Goal: Information Seeking & Learning: Learn about a topic

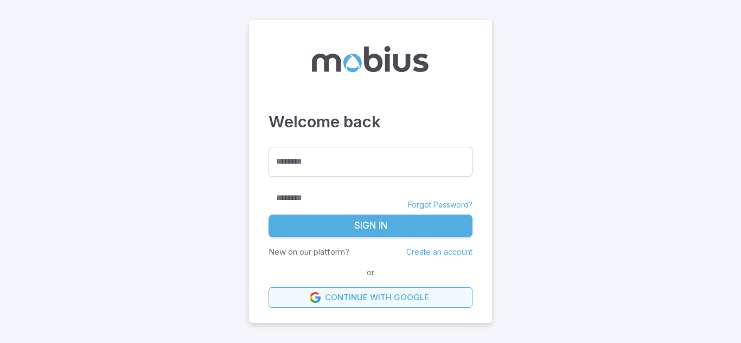
drag, startPoint x: 0, startPoint y: 0, endPoint x: 303, endPoint y: 309, distance: 432.5
click at [270, 296] on form "******** ******** ******** Forgot Password? Sign In New on our platform? Create…" at bounding box center [370, 227] width 204 height 160
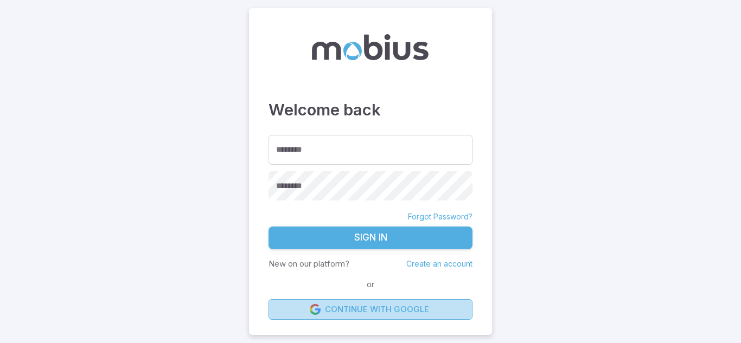
click at [305, 310] on link "Continue with Google" at bounding box center [370, 309] width 204 height 21
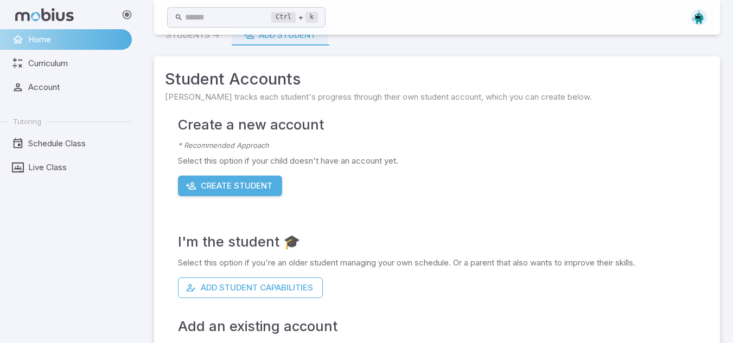
scroll to position [22, 0]
click at [87, 63] on span "Curriculum" at bounding box center [76, 63] width 96 height 12
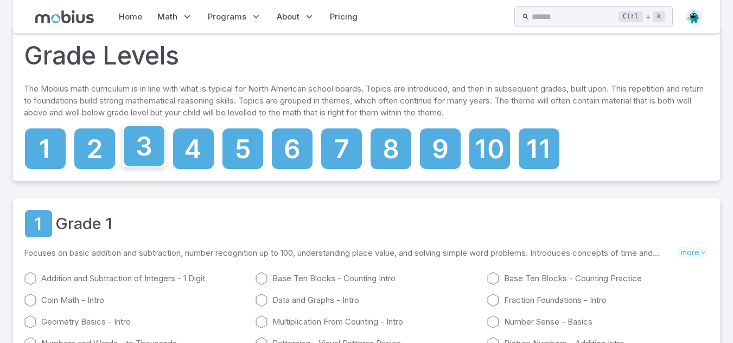
click at [163, 130] on icon at bounding box center [144, 146] width 41 height 41
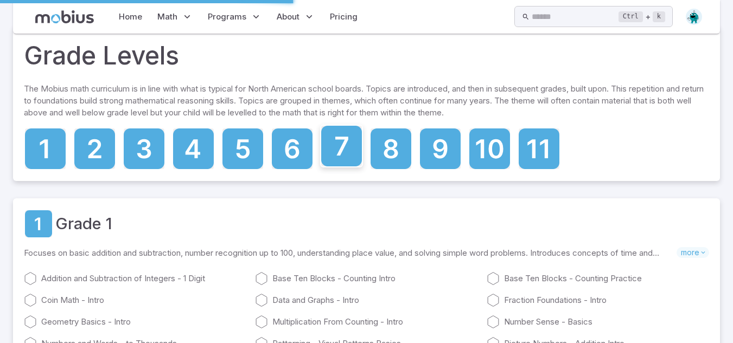
click at [334, 139] on icon at bounding box center [341, 146] width 41 height 41
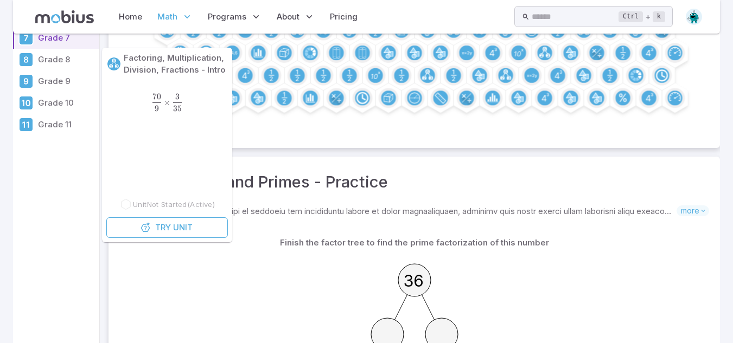
scroll to position [116, 0]
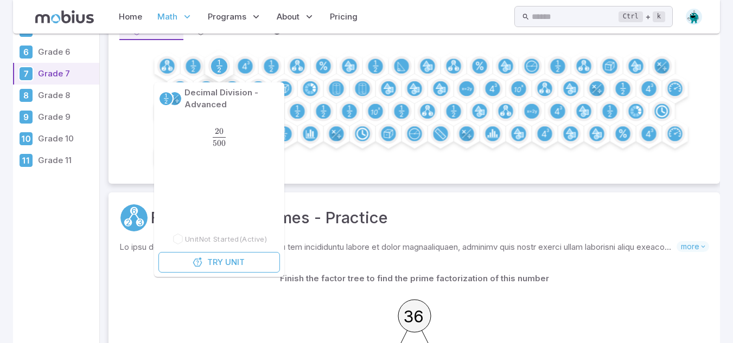
click at [224, 63] on circle at bounding box center [219, 66] width 16 height 16
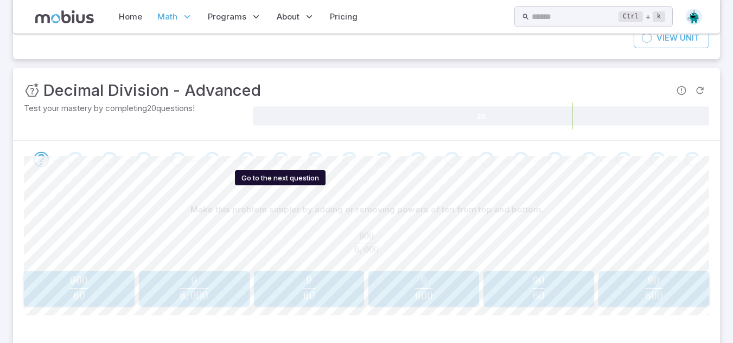
scroll to position [121, 0]
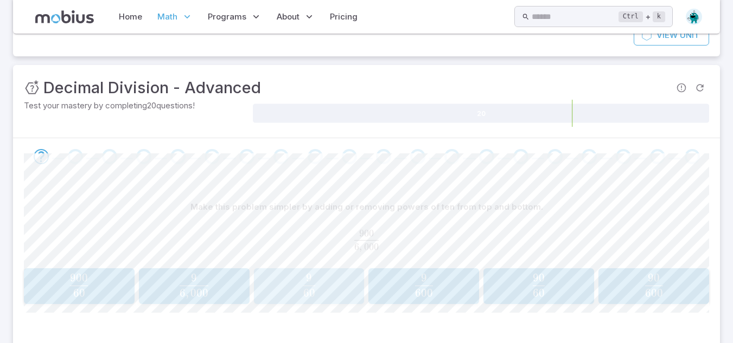
click at [341, 292] on span "60 9 ​" at bounding box center [309, 285] width 104 height 23
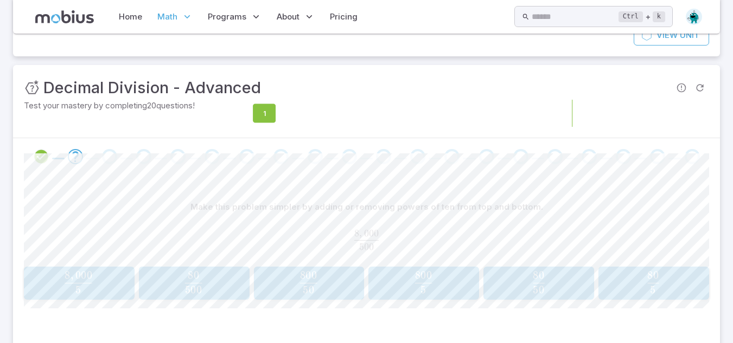
click at [296, 108] on icon at bounding box center [491, 113] width 433 height 19
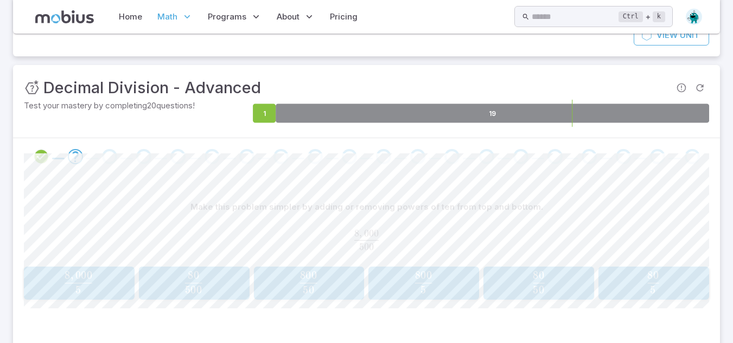
drag, startPoint x: 626, startPoint y: 301, endPoint x: 623, endPoint y: 291, distance: 10.8
click at [623, 291] on div "Make this problem simpler by adding or removing powers of ten from top and bott…" at bounding box center [366, 252] width 685 height 155
click at [623, 291] on span "5 80 ​" at bounding box center [653, 283] width 96 height 22
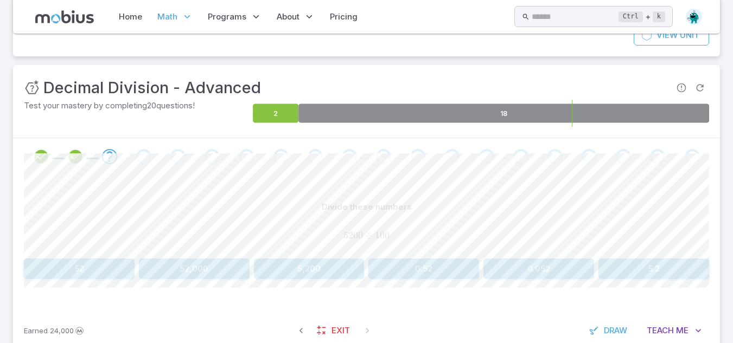
drag, startPoint x: 95, startPoint y: 256, endPoint x: 108, endPoint y: 259, distance: 13.7
click at [108, 259] on div "Divide these numbers 5200 ÷ 100 5200 \div 100 5200 ÷ 100 52 52,000 5,200 0.52 0…" at bounding box center [366, 238] width 685 height 82
click at [108, 259] on button "52" at bounding box center [79, 269] width 111 height 21
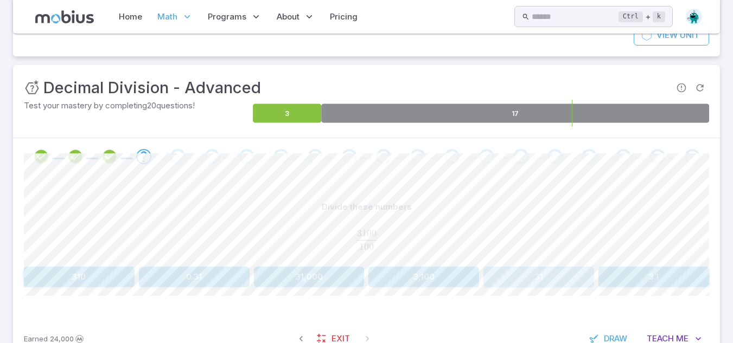
click at [507, 280] on button "31" at bounding box center [538, 277] width 111 height 21
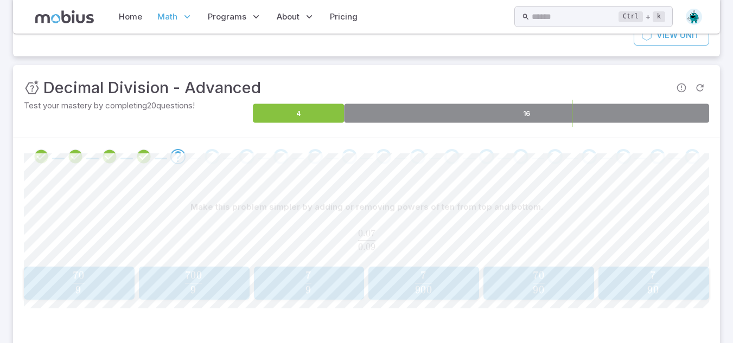
scroll to position [170, 0]
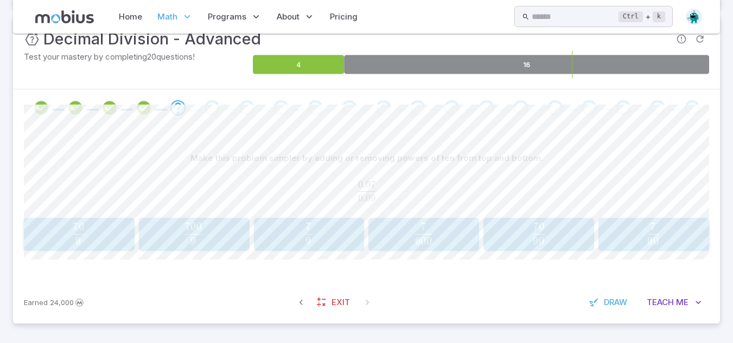
drag, startPoint x: 664, startPoint y: 286, endPoint x: 665, endPoint y: 315, distance: 28.8
click at [665, 315] on div "Earned 24,000 Exit Draw Teach Me" at bounding box center [366, 302] width 706 height 42
click at [664, 314] on div "Earned 24,000 Exit Draw Teach Me" at bounding box center [366, 302] width 706 height 42
click at [663, 311] on button "Teach Me" at bounding box center [674, 302] width 70 height 21
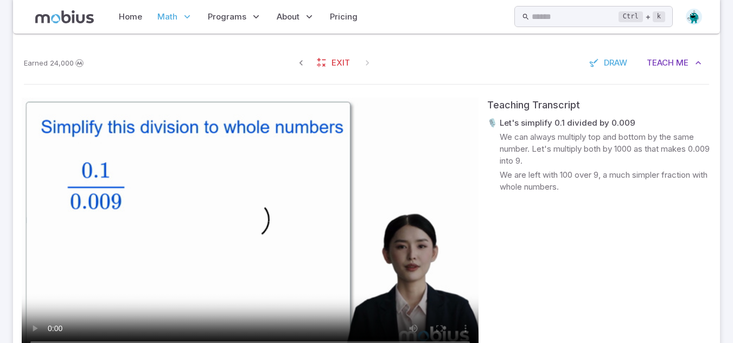
scroll to position [410, 0]
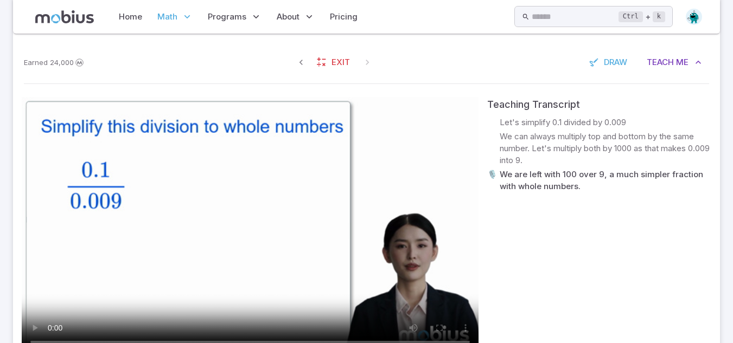
click at [530, 244] on div "Teaching Transcript 🎙️ Let's simplify 0.1 divided by 0.009 🎙️ We can always mul…" at bounding box center [599, 243] width 224 height 293
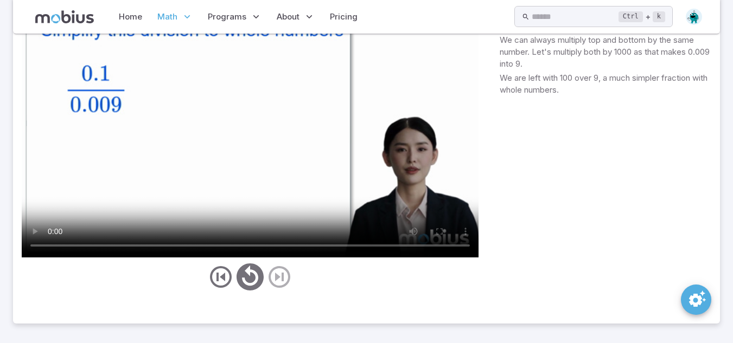
click at [531, 243] on div "Teaching Transcript 🎙️ Let's simplify 0.1 divided by 0.009 🎙️ We can always mul…" at bounding box center [599, 147] width 224 height 293
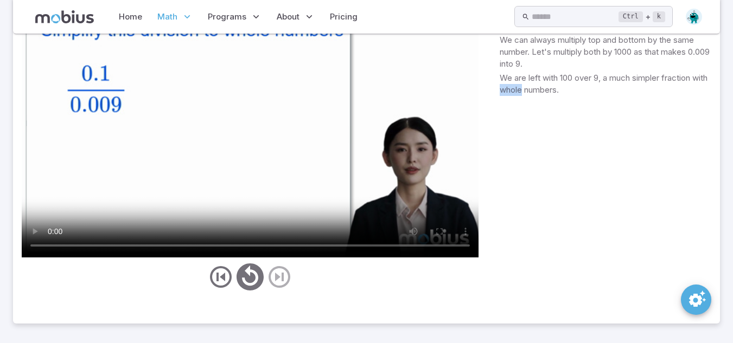
click at [531, 243] on div "Teaching Transcript 🎙️ Let's simplify 0.1 divided by 0.009 🎙️ We can always mul…" at bounding box center [599, 147] width 224 height 293
click at [531, 242] on div "Teaching Transcript 🎙️ Let's simplify 0.1 divided by 0.009 🎙️ We can always mul…" at bounding box center [599, 147] width 224 height 293
click at [531, 246] on div "Teaching Transcript 🎙️ Let's simplify 0.1 divided by 0.009 🎙️ We can always mul…" at bounding box center [599, 147] width 224 height 293
click at [535, 259] on div "Teaching Transcript 🎙️ Let's simplify 0.1 divided by 0.009 🎙️ We can always mul…" at bounding box center [599, 147] width 224 height 293
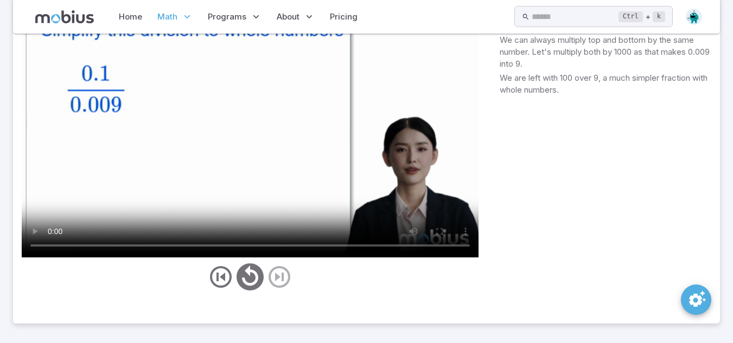
click at [545, 263] on div "Teaching Transcript 🎙️ Let's simplify 0.1 divided by 0.009 🎙️ We can always mul…" at bounding box center [599, 147] width 224 height 293
click at [544, 264] on div "Teaching Transcript 🎙️ Let's simplify 0.1 divided by 0.009 🎙️ We can always mul…" at bounding box center [599, 147] width 224 height 293
click at [267, 201] on video at bounding box center [250, 129] width 457 height 257
drag, startPoint x: 267, startPoint y: 201, endPoint x: 257, endPoint y: 195, distance: 11.9
click at [257, 195] on video at bounding box center [250, 129] width 457 height 257
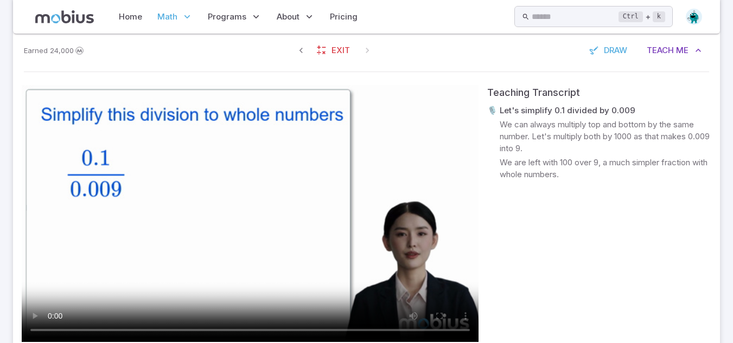
scroll to position [423, 0]
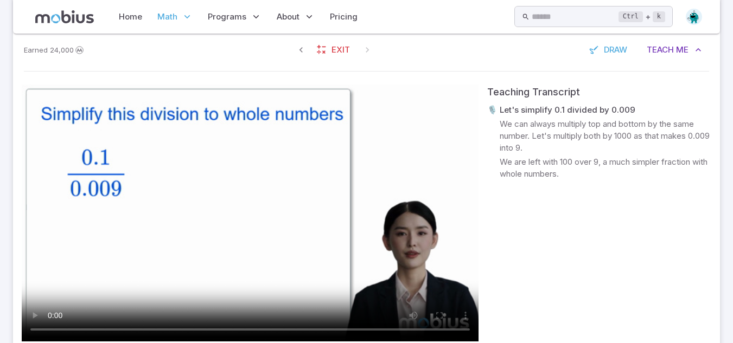
click at [215, 212] on video at bounding box center [250, 213] width 457 height 257
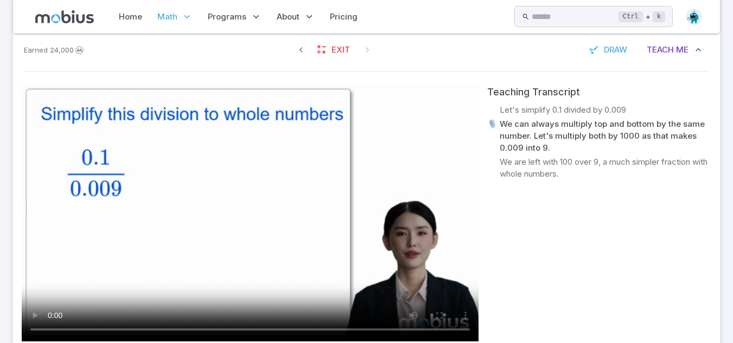
click at [300, 278] on video at bounding box center [250, 213] width 457 height 257
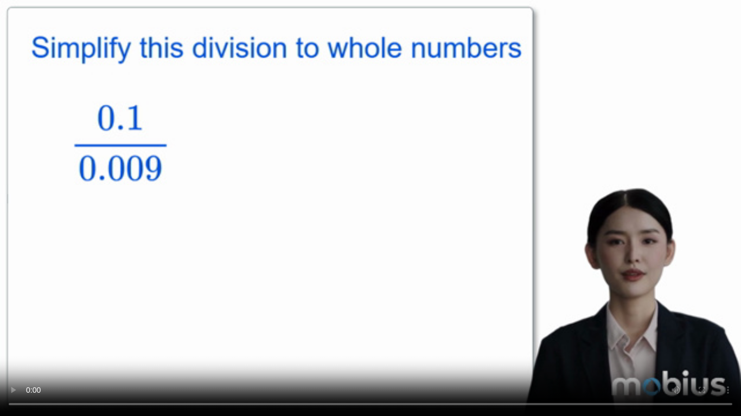
click at [300, 325] on video at bounding box center [370, 208] width 741 height 416
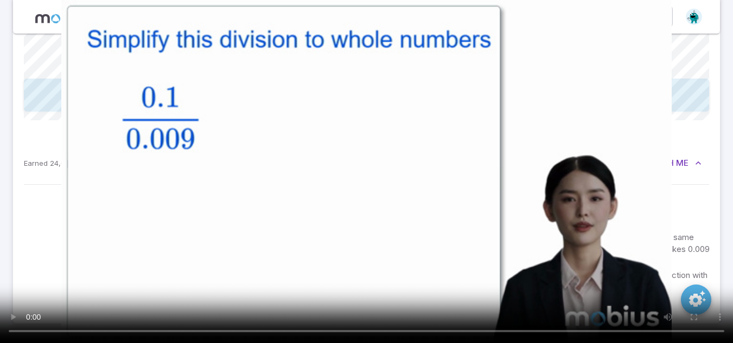
scroll to position [505, 0]
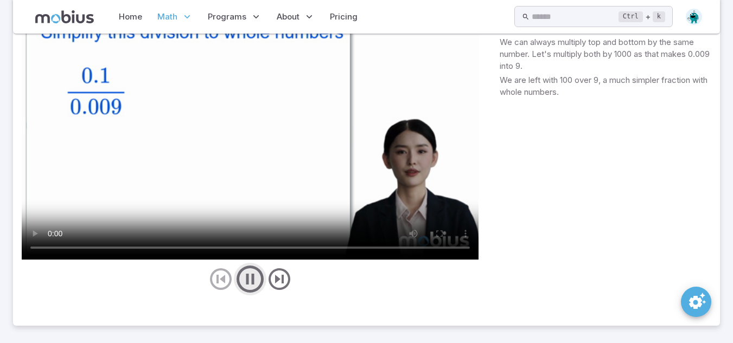
click at [252, 278] on icon "play/pause/restart" at bounding box center [250, 279] width 33 height 33
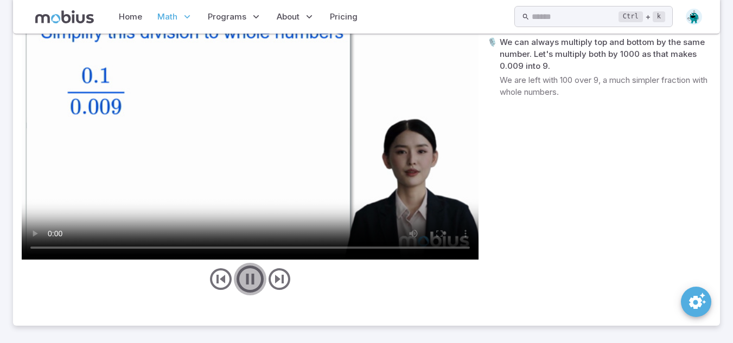
click at [252, 278] on icon "play/pause/restart" at bounding box center [250, 279] width 33 height 33
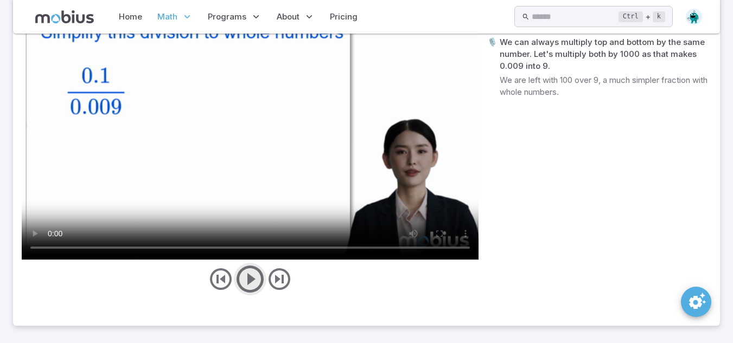
click at [252, 278] on icon "play/pause/restart" at bounding box center [250, 279] width 33 height 33
click at [248, 286] on icon "play/pause/restart" at bounding box center [250, 279] width 33 height 33
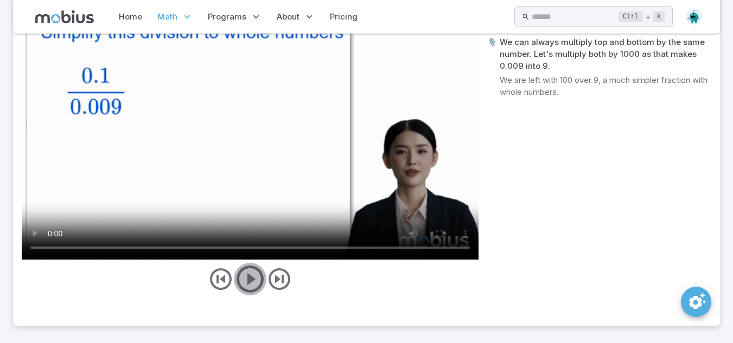
click at [248, 286] on icon "play/pause/restart" at bounding box center [250, 279] width 33 height 33
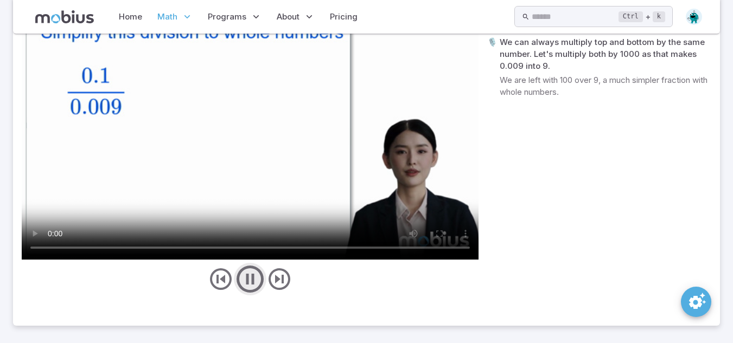
click at [248, 286] on icon "play/pause/restart" at bounding box center [250, 279] width 33 height 33
click at [594, 166] on div "Teaching Transcript 🎙️ Let's simplify 0.1 divided by 0.009 🎙️ We can always mul…" at bounding box center [599, 149] width 224 height 293
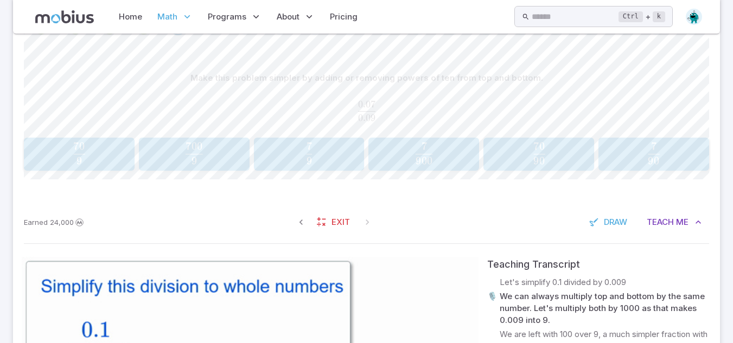
scroll to position [183, 0]
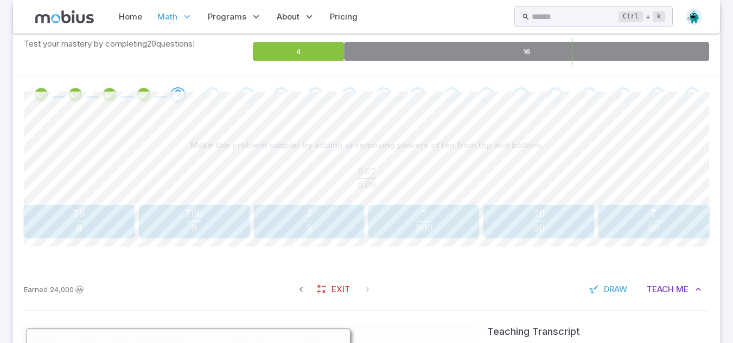
click at [309, 204] on div "Make this problem simpler by adding or removing powers of ten from top and bott…" at bounding box center [366, 186] width 685 height 103
click at [309, 216] on span "7" at bounding box center [309, 213] width 6 height 13
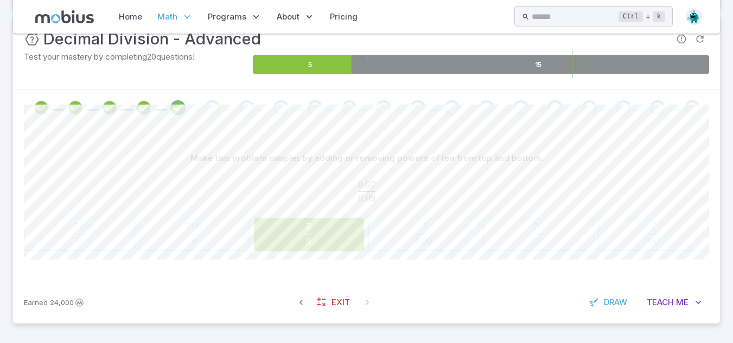
scroll to position [170, 0]
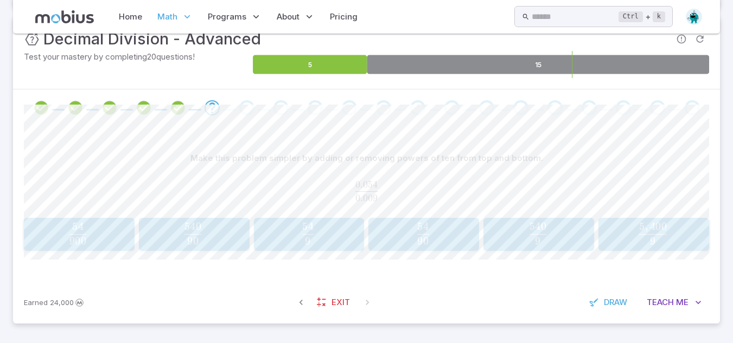
click at [543, 235] on span "9 540" at bounding box center [537, 230] width 17 height 15
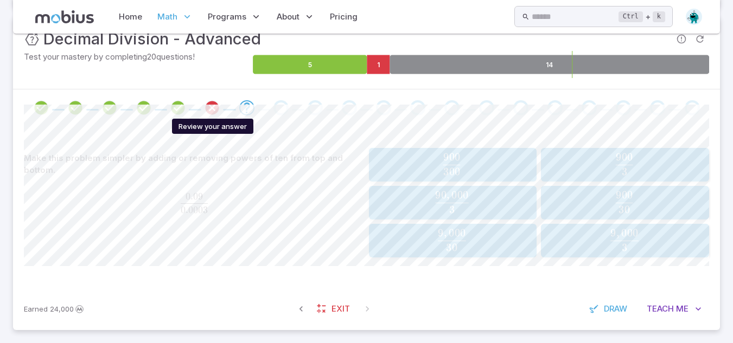
click at [208, 113] on icon "Review your answer" at bounding box center [212, 108] width 16 height 16
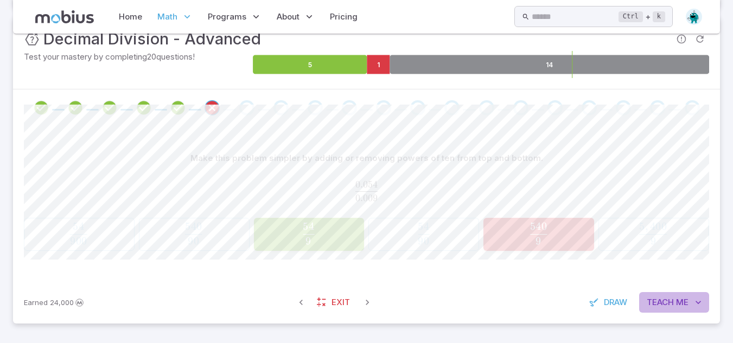
click at [651, 297] on span "Teach" at bounding box center [659, 303] width 27 height 12
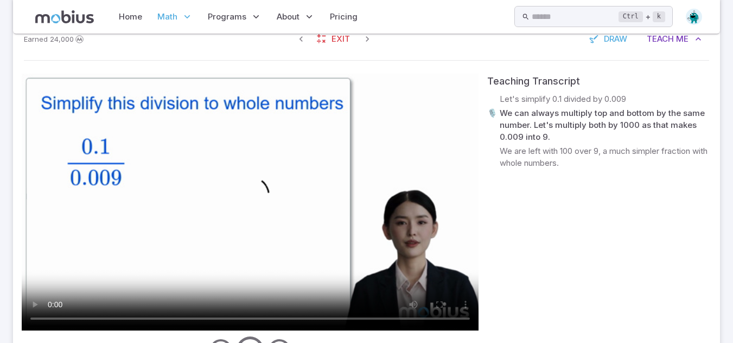
scroll to position [436, 0]
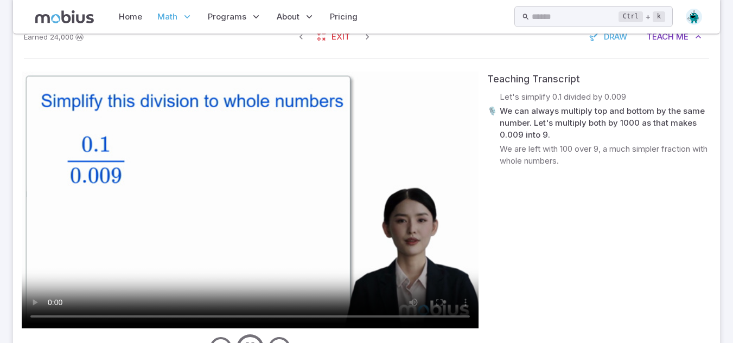
click at [332, 272] on video at bounding box center [250, 200] width 457 height 257
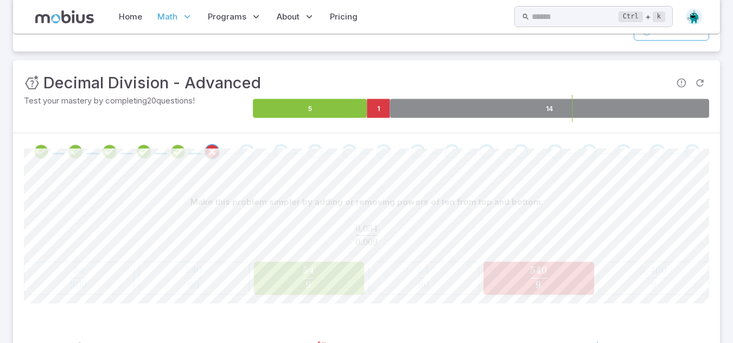
scroll to position [80, 0]
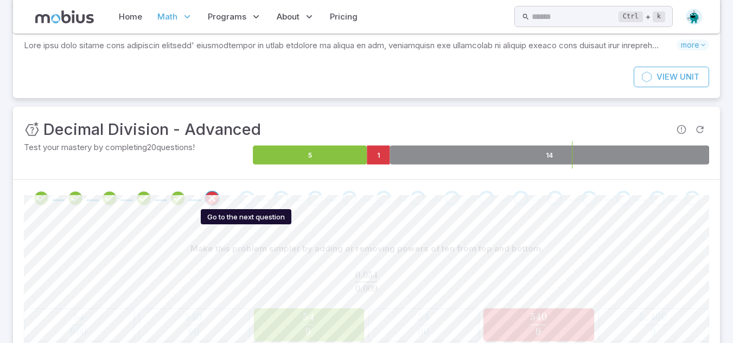
click at [246, 203] on div "Go to the next question" at bounding box center [246, 198] width 15 height 15
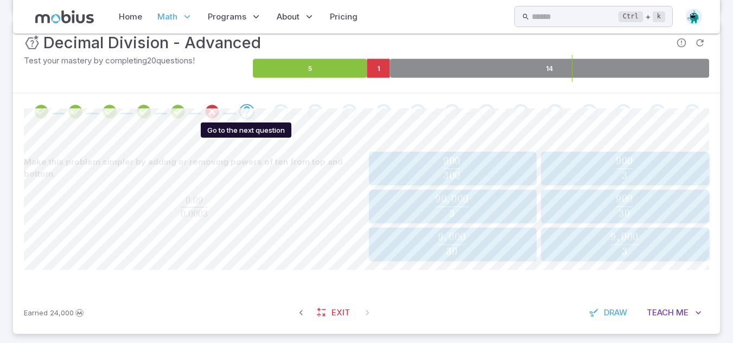
scroll to position [167, 0]
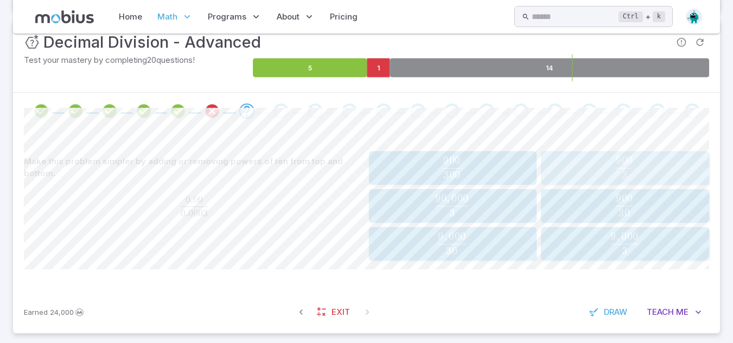
click at [650, 172] on span "3 900 ​" at bounding box center [624, 168] width 150 height 22
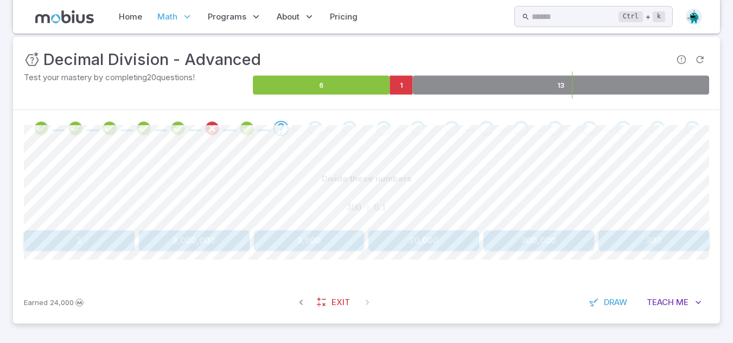
scroll to position [150, 0]
click at [168, 1] on div "Home Math Grade 1 Grade 2 Grade 3 Grade 4 Grade 5 Grade 6 Grade 7 Grade 8 Grade…" at bounding box center [366, 17] width 706 height 34
click at [319, 244] on button "3,000" at bounding box center [309, 240] width 111 height 21
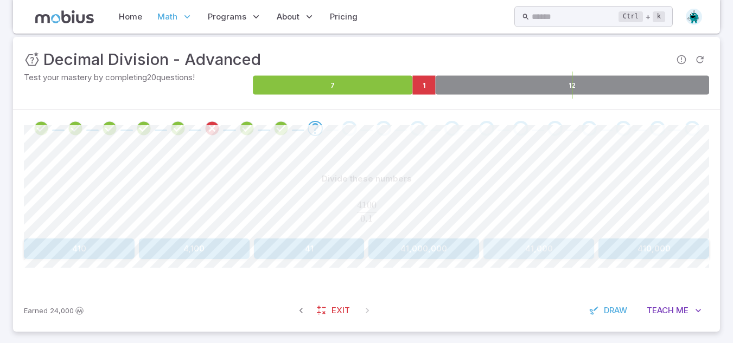
click at [535, 247] on button "41,000" at bounding box center [538, 249] width 111 height 21
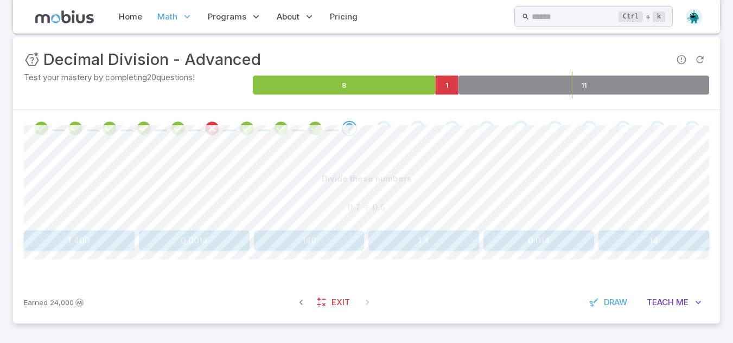
click at [416, 233] on div "Divide these numbers 0.7 ÷ 0.5 0.7 \div 0.5 0.7 ÷ 0.5 1,400 0.0014 140 1.4 0.01…" at bounding box center [366, 210] width 685 height 82
click at [416, 233] on button "1.4" at bounding box center [423, 240] width 111 height 21
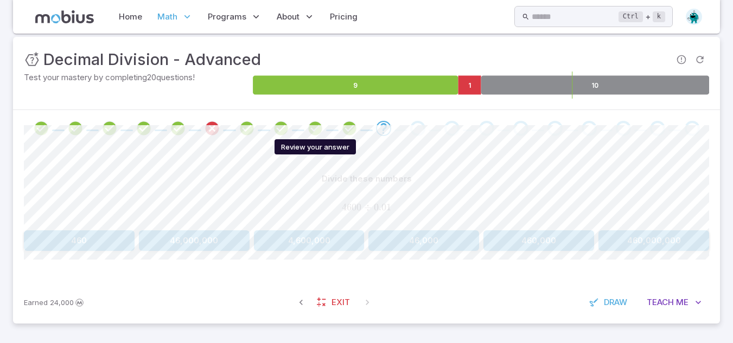
click at [316, 132] on icon "Review your answer" at bounding box center [315, 128] width 16 height 16
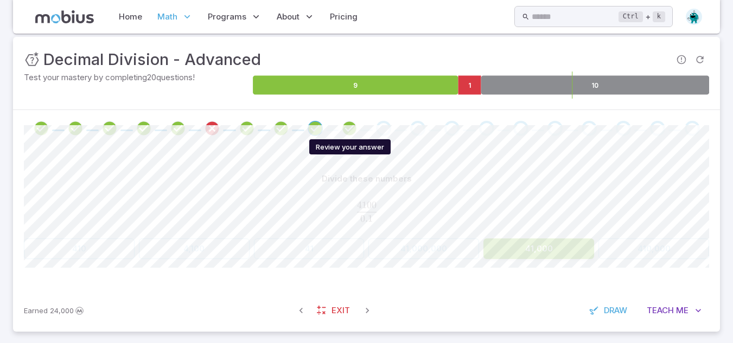
click at [347, 124] on icon "Review your answer" at bounding box center [349, 128] width 16 height 16
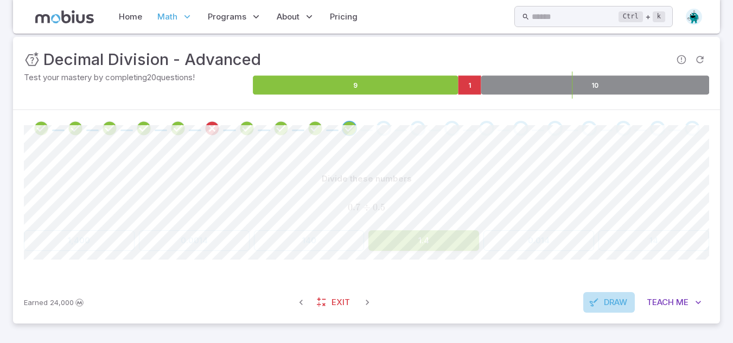
click at [616, 307] on span "Draw" at bounding box center [614, 303] width 23 height 12
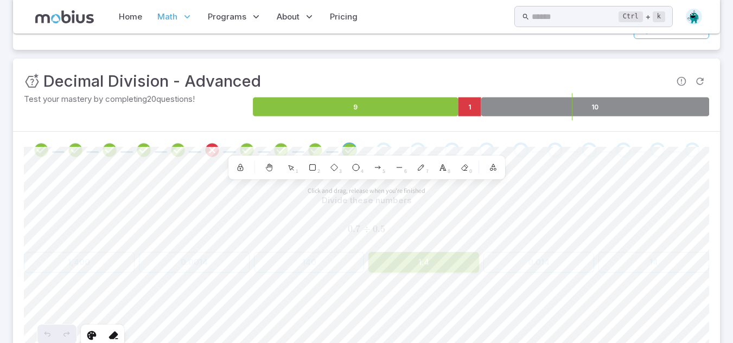
scroll to position [223, 0]
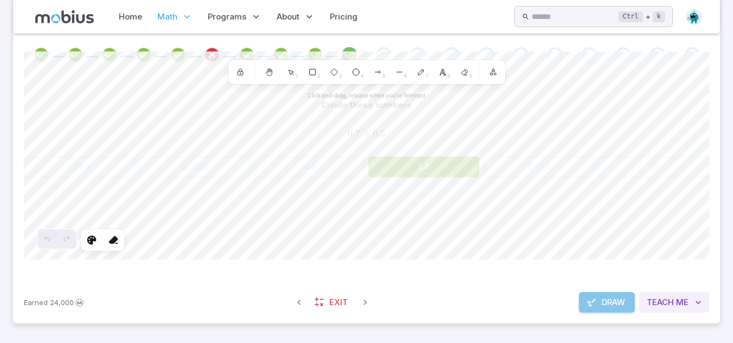
drag, startPoint x: 612, startPoint y: 307, endPoint x: 672, endPoint y: 299, distance: 60.8
click at [672, 299] on div "Draw Teach Me" at bounding box center [644, 302] width 130 height 21
click at [672, 299] on span "Teach" at bounding box center [659, 303] width 27 height 12
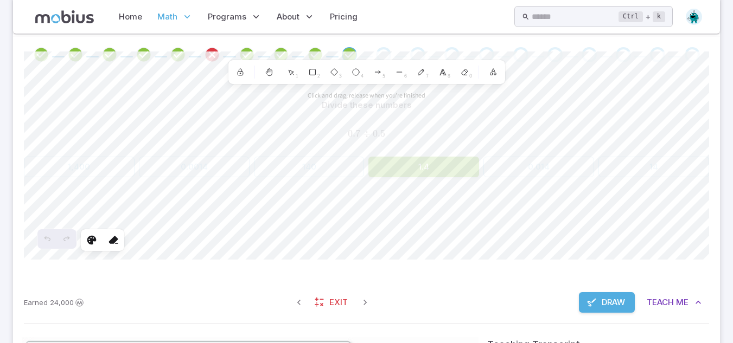
click at [606, 314] on div "Earned 24,000 Exit Draw Teach Me" at bounding box center [366, 302] width 706 height 42
click at [601, 307] on span "Draw" at bounding box center [612, 303] width 23 height 12
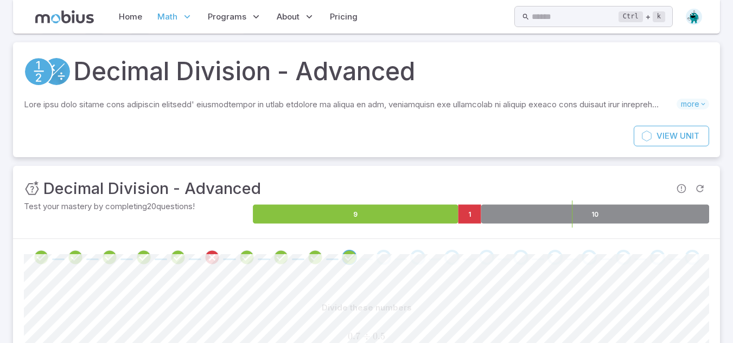
scroll to position [18, 0]
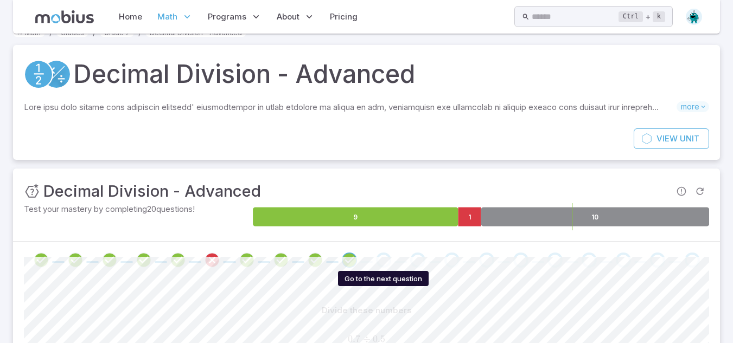
click at [379, 258] on div "Go to the next question" at bounding box center [383, 260] width 15 height 15
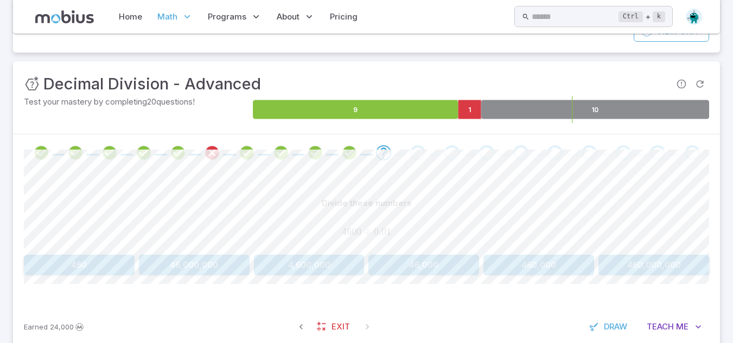
scroll to position [126, 0]
click at [208, 92] on h3 "Decimal Division - Advanced" at bounding box center [151, 84] width 217 height 24
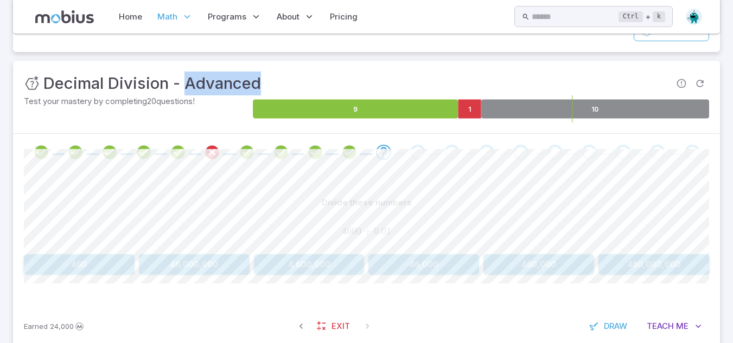
click at [208, 92] on h3 "Decimal Division - Advanced" at bounding box center [151, 84] width 217 height 24
click at [530, 271] on button "460,000" at bounding box center [538, 264] width 111 height 21
click at [220, 256] on button "0.6" at bounding box center [194, 264] width 111 height 21
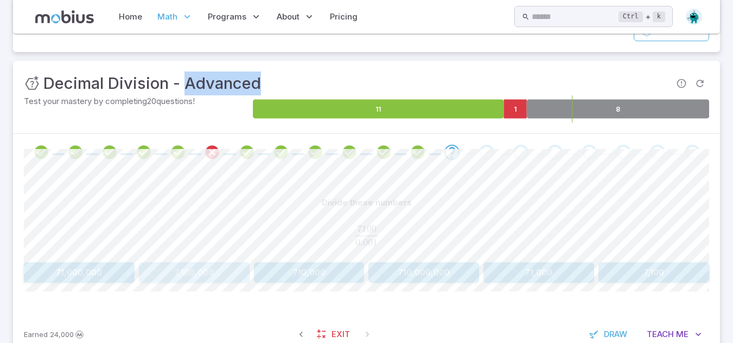
click at [215, 273] on button "7,100,000" at bounding box center [194, 272] width 111 height 21
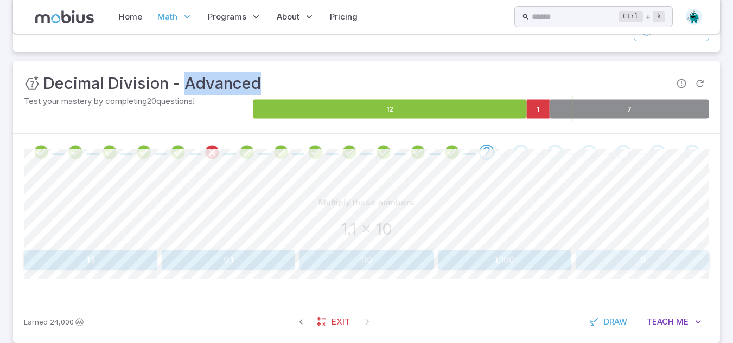
click at [644, 264] on button "11" at bounding box center [641, 260] width 133 height 21
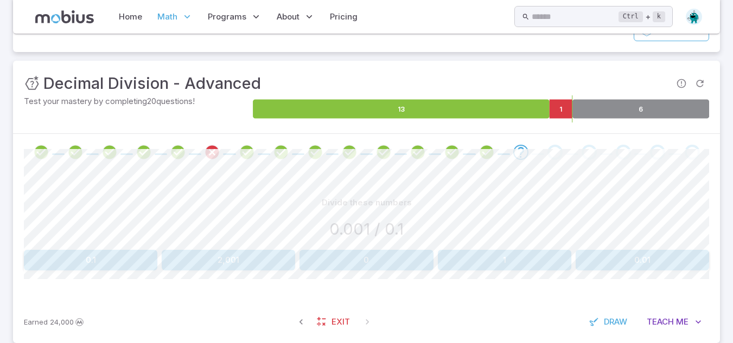
drag, startPoint x: 664, startPoint y: 272, endPoint x: 659, endPoint y: 270, distance: 5.8
click at [659, 270] on div "Divide these numbers 0.001 / 0.1 0.1 2,001 0 1 0.01 Canvas actions 100 % Exit z…" at bounding box center [366, 236] width 685 height 130
click at [659, 270] on button "0.01" at bounding box center [641, 260] width 133 height 21
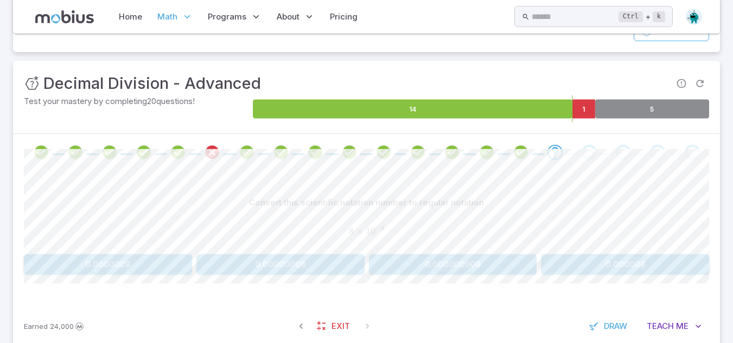
scroll to position [150, 0]
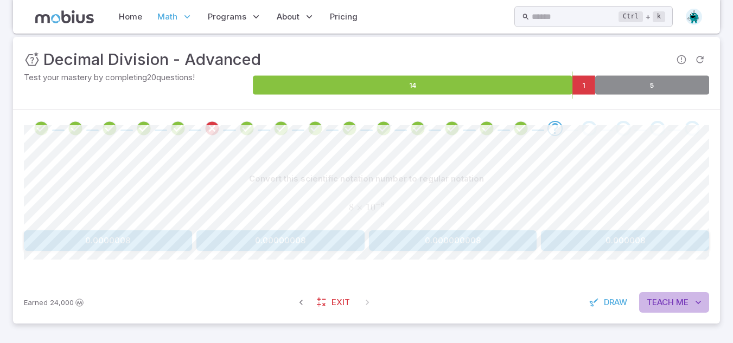
click at [669, 305] on span "Teach" at bounding box center [659, 303] width 27 height 12
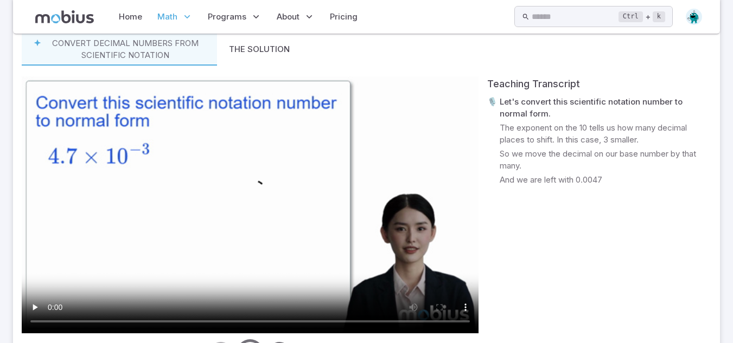
scroll to position [454, 0]
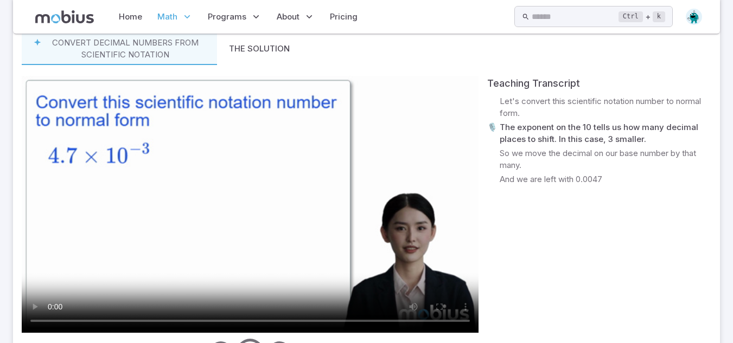
click at [296, 87] on video at bounding box center [250, 204] width 457 height 257
click at [234, 158] on video at bounding box center [250, 204] width 457 height 257
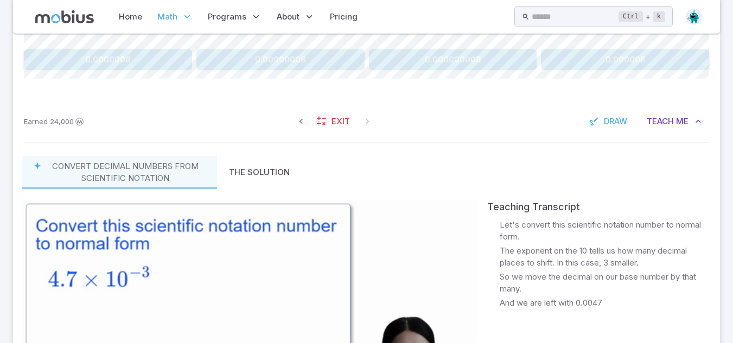
scroll to position [330, 0]
click at [296, 61] on button "0.00000008" at bounding box center [280, 60] width 168 height 21
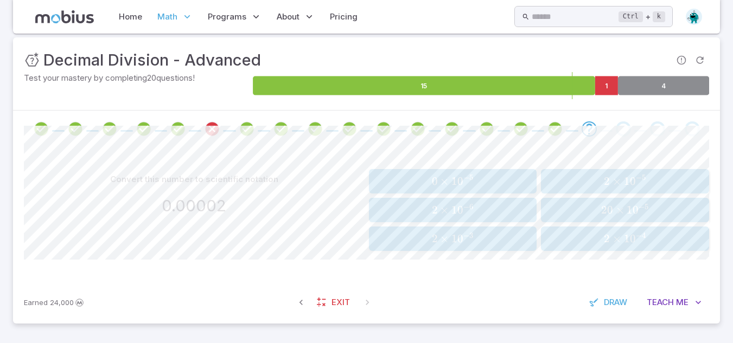
scroll to position [149, 0]
click at [563, 171] on button "2 × 1 0 − 5 2 \times 10^{-5} 2 × 1 0 − 5" at bounding box center [625, 181] width 168 height 24
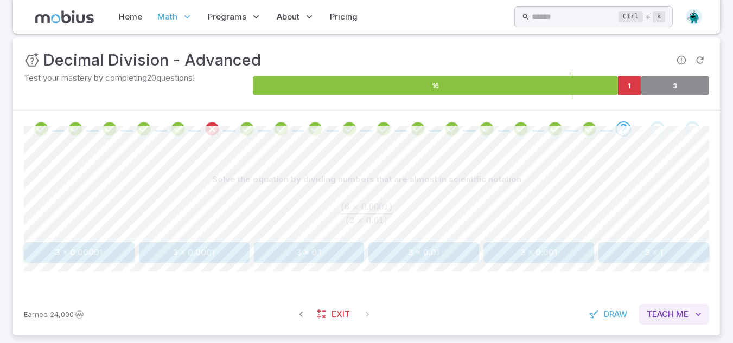
click at [669, 304] on button "Teach Me" at bounding box center [674, 314] width 70 height 21
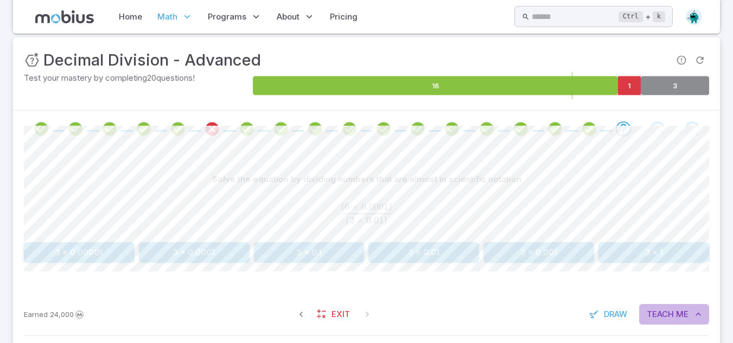
click at [669, 304] on button "Teach Me" at bounding box center [674, 314] width 70 height 21
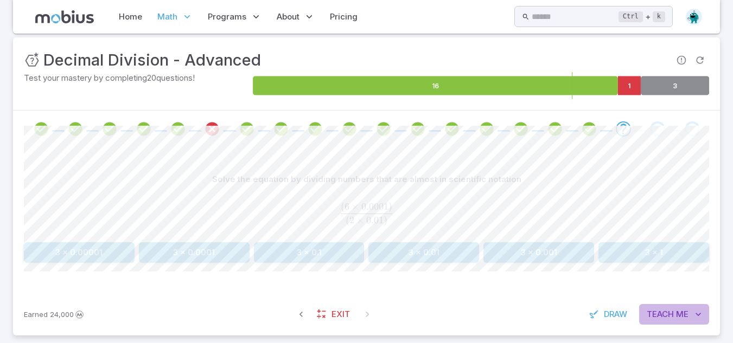
click at [669, 304] on button "Teach Me" at bounding box center [674, 314] width 70 height 21
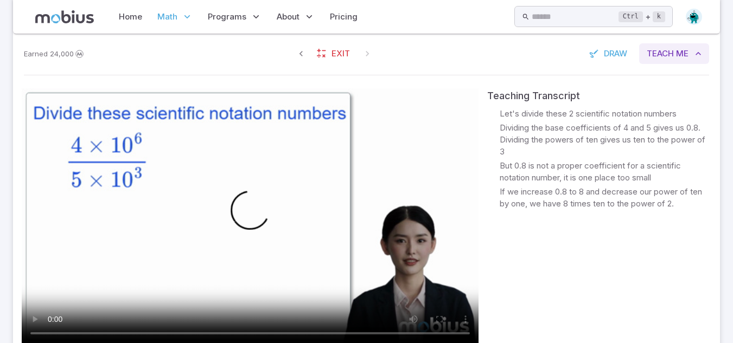
scroll to position [402, 0]
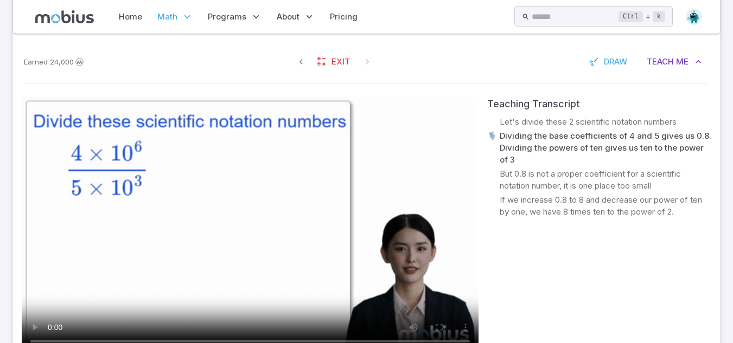
click at [553, 284] on div "Teaching Transcript 🎙️ Let's divide these 2 scientific notation numbers 🎙️ Divi…" at bounding box center [599, 243] width 224 height 293
click at [415, 264] on video at bounding box center [250, 225] width 457 height 257
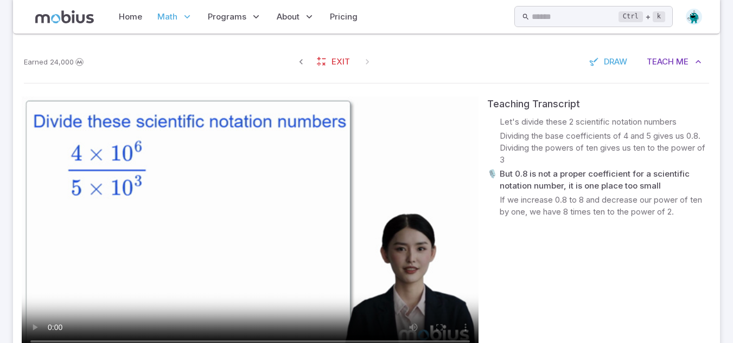
scroll to position [498, 0]
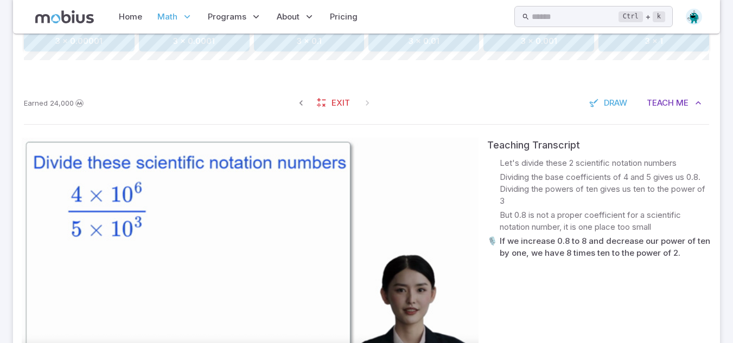
click at [335, 179] on video at bounding box center [250, 266] width 457 height 257
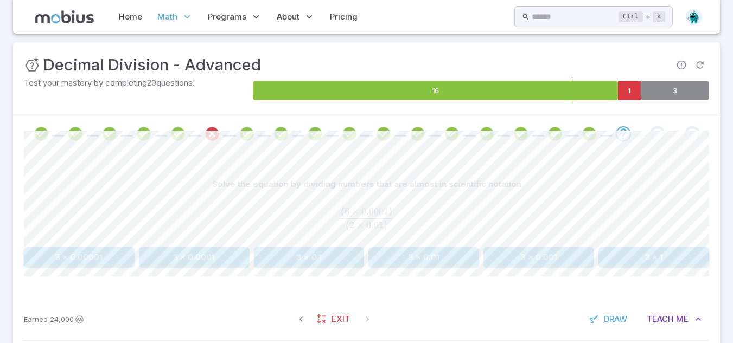
scroll to position [147, 0]
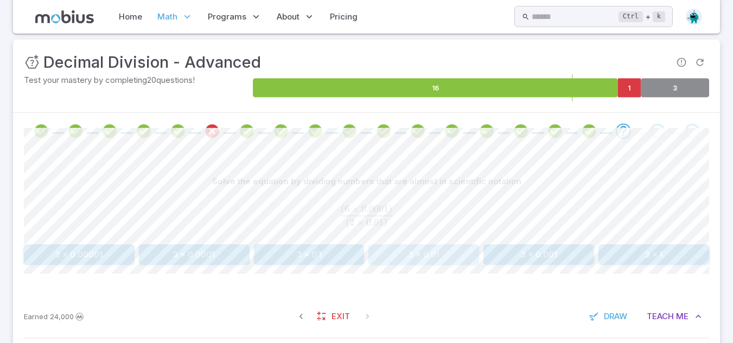
click at [428, 258] on button "3 x 0.01" at bounding box center [423, 255] width 111 height 21
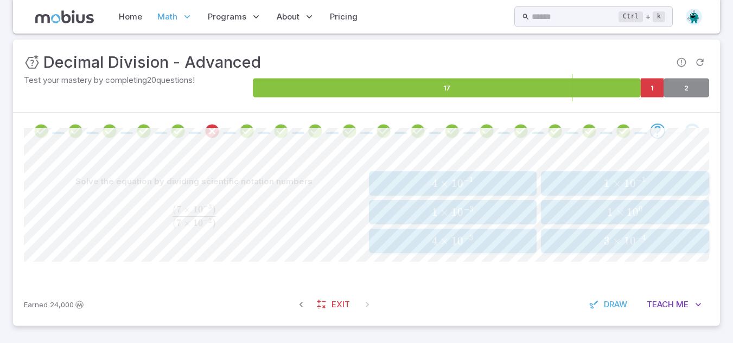
click at [589, 173] on button "1 × 1 0 − 1 1 \times 10^{-1} 1 × 1 0 − 1" at bounding box center [625, 183] width 168 height 24
click at [505, 183] on span "6 × 1 0 − 3" at bounding box center [452, 184] width 161 height 14
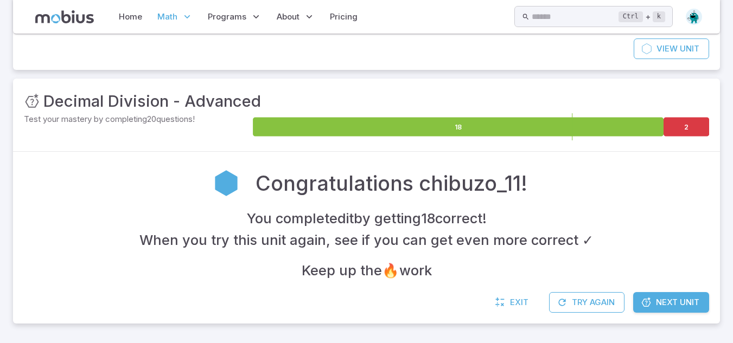
scroll to position [108, 0]
